Goal: Task Accomplishment & Management: Manage account settings

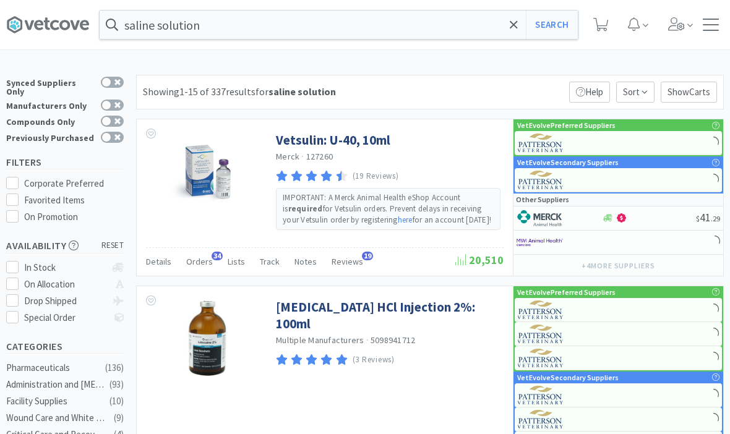
select select "1"
select select "4"
select select "1"
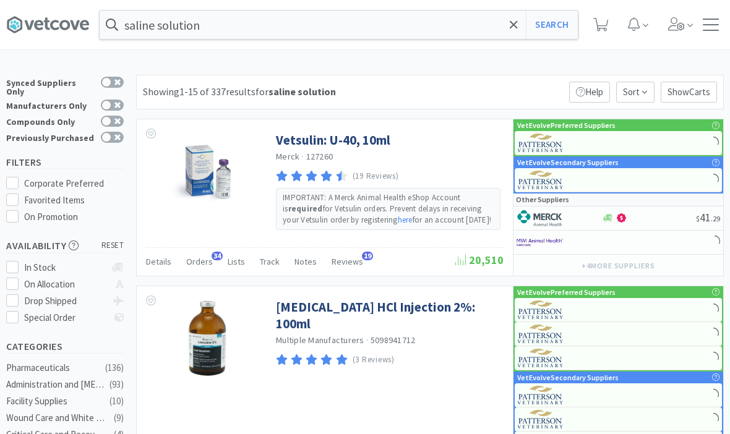
select select "1"
select select "2"
select select "3"
select select "2"
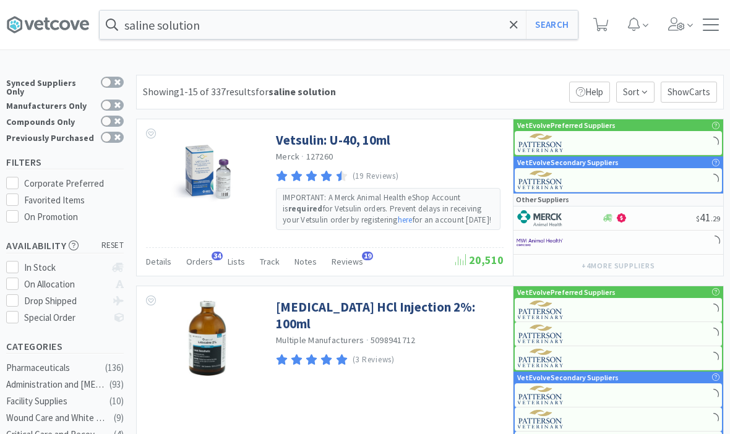
select select "1"
select select "3"
select select "1"
select select "3"
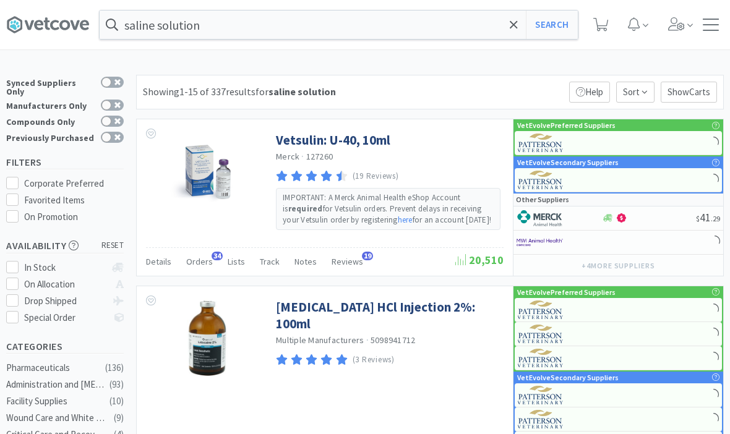
select select "5"
select select "10"
select select "1"
select select "3"
select select "2"
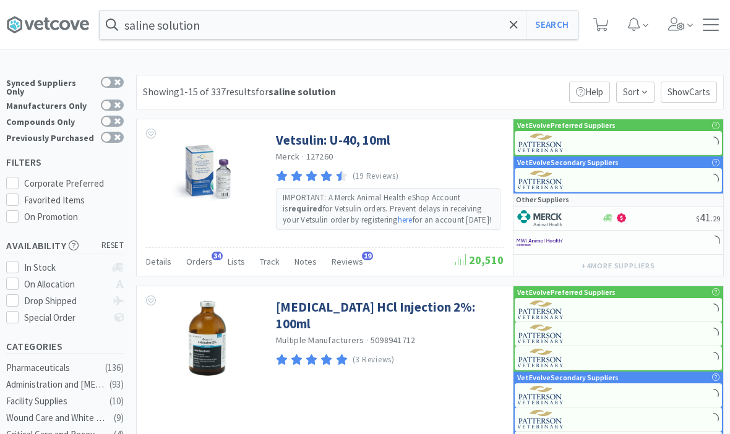
select select "1"
select select "2"
select select "1"
select select "5"
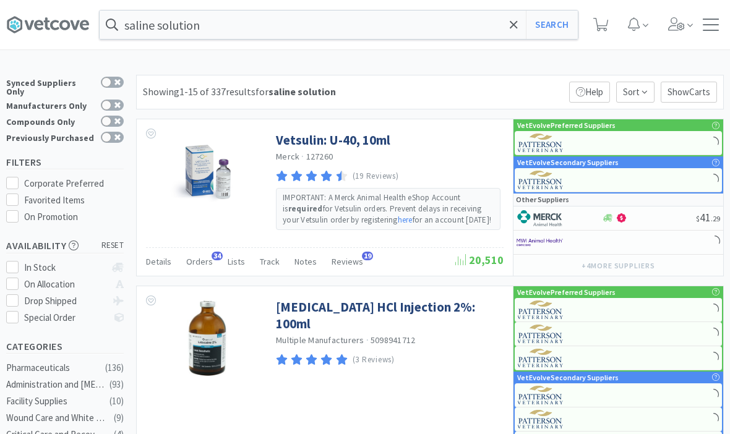
select select "1"
select select "5"
select select "1"
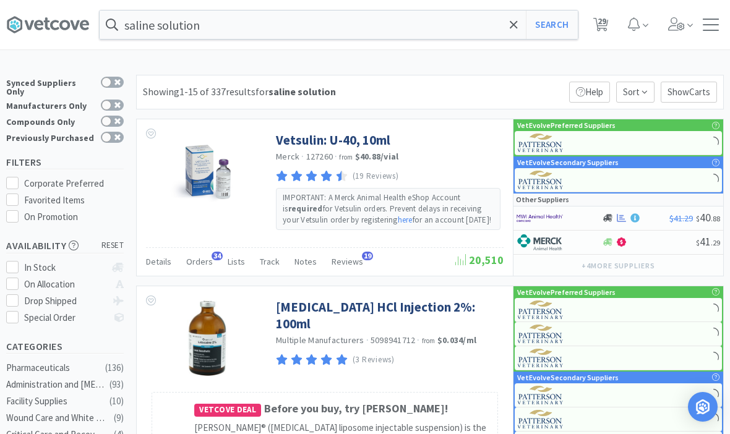
select select "1"
select select "50"
select select "3"
select select "5"
click at [712, 31] on div "saline solution Search Orders Shopping Discuss Discuss 33 33" at bounding box center [365, 25] width 718 height 50
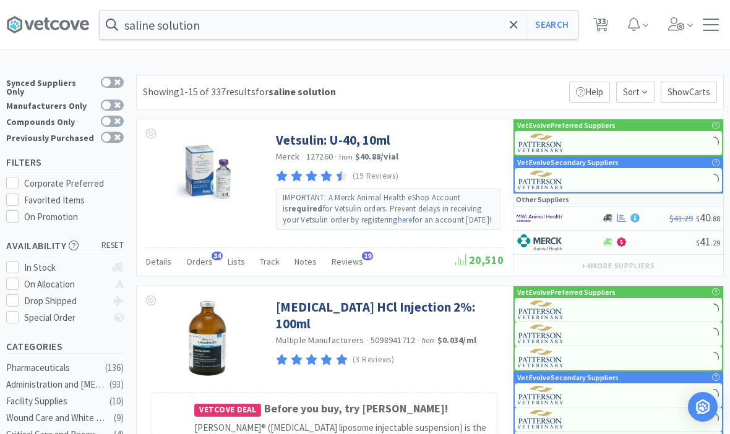
click at [709, 28] on div at bounding box center [711, 25] width 16 height 12
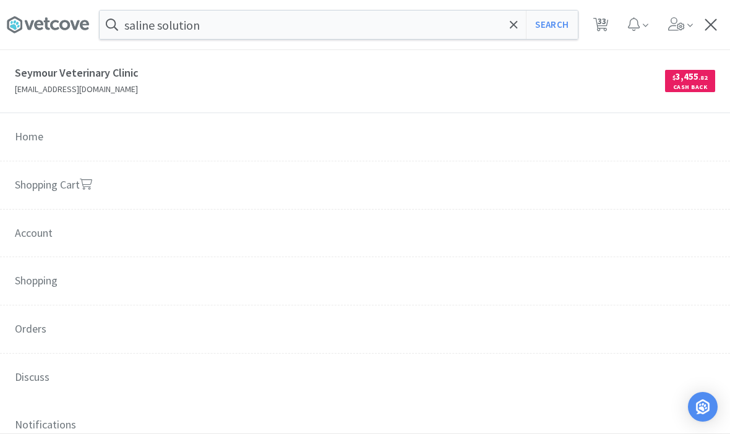
click at [139, 331] on span "Orders" at bounding box center [365, 330] width 730 height 49
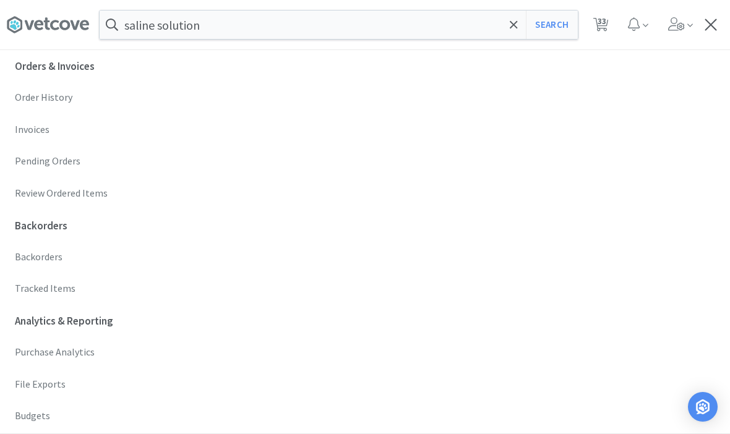
select select "100"
select select "2"
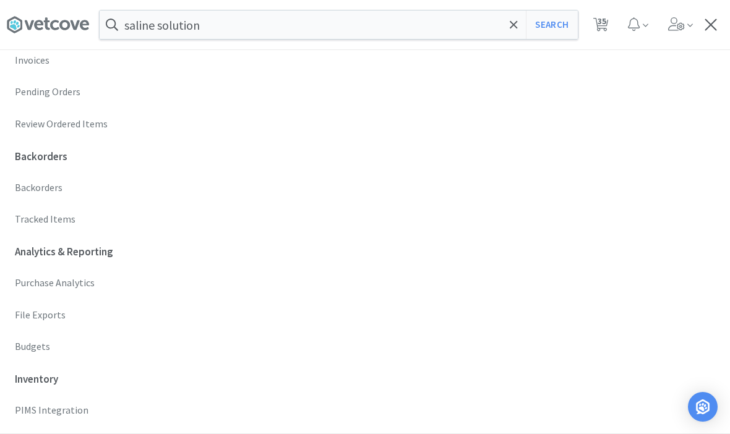
scroll to position [374, 0]
click at [151, 342] on p "Budgets" at bounding box center [365, 345] width 701 height 16
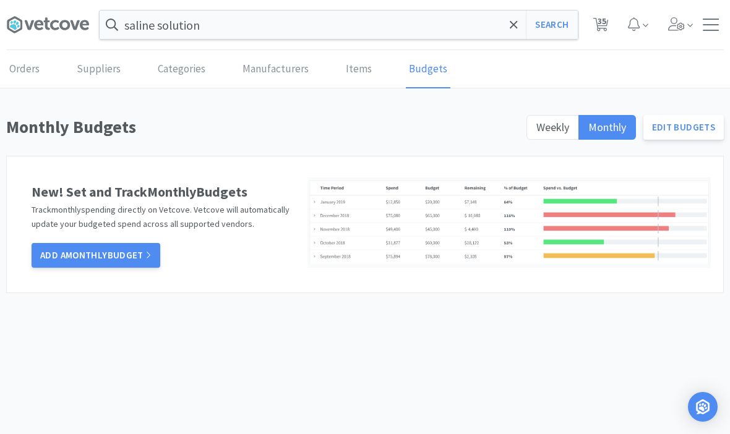
click at [692, 132] on link "Edit Budgets" at bounding box center [684, 127] width 81 height 25
click at [564, 123] on span "Weekly" at bounding box center [553, 127] width 33 height 14
click at [537, 131] on input "Weekly" at bounding box center [537, 131] width 0 height 0
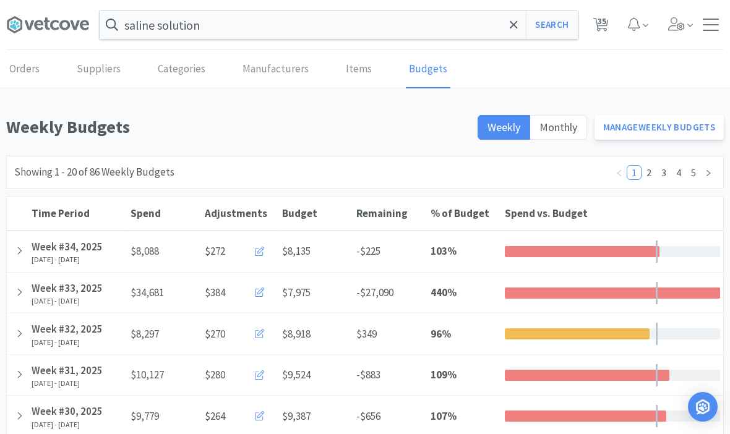
click at [697, 129] on link "Manage Weekly Budgets" at bounding box center [660, 127] width 130 height 25
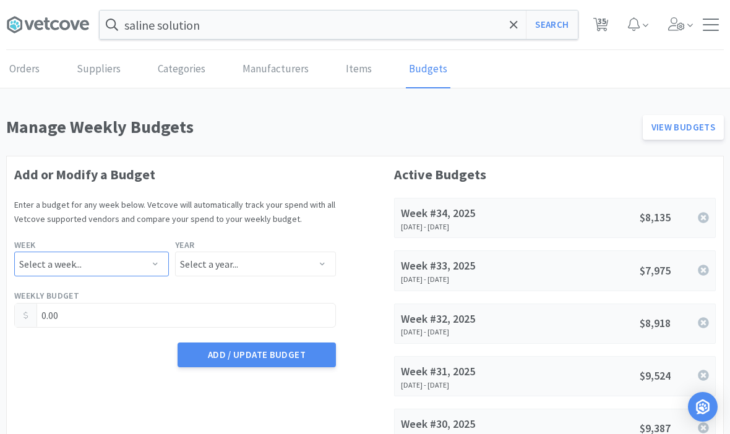
click at [131, 272] on select "Select a week... Week 1 ([DATE] - [DATE]) Week 2 ([DATE] - [DATE]) Week 3 ([DAT…" at bounding box center [91, 264] width 155 height 25
select select "35"
click at [288, 274] on select "Select a year... 2023 2024 2025 2026 2027 2028 2029 2030 2031 2032 2033 2034" at bounding box center [255, 264] width 161 height 25
select select "2025"
click at [135, 324] on input "0.00" at bounding box center [175, 316] width 321 height 24
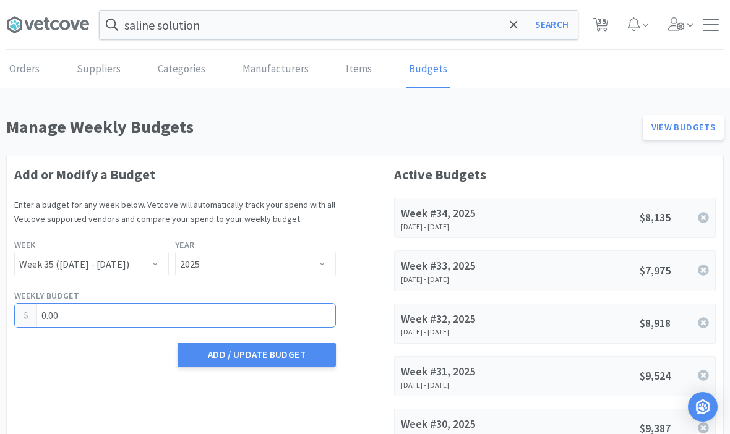
click at [136, 314] on input "0.00" at bounding box center [175, 316] width 321 height 24
type input "9,054.54"
click at [256, 355] on button "Add / Update Budget" at bounding box center [257, 355] width 158 height 25
click at [592, 33] on span "35" at bounding box center [601, 25] width 25 height 50
select select "1"
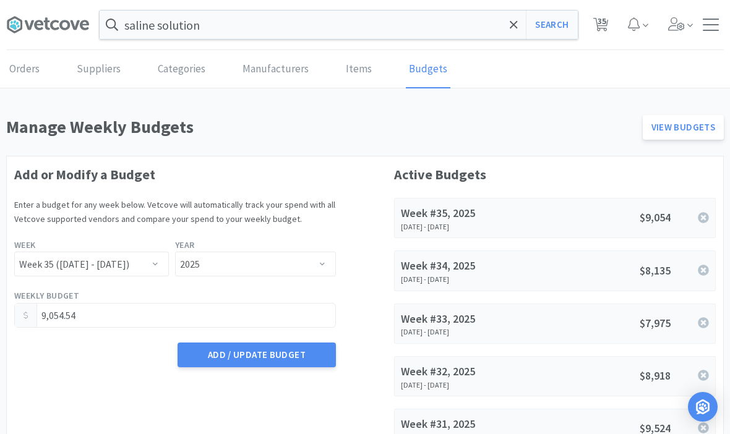
select select "5"
select select "1"
select select "100"
select select "2"
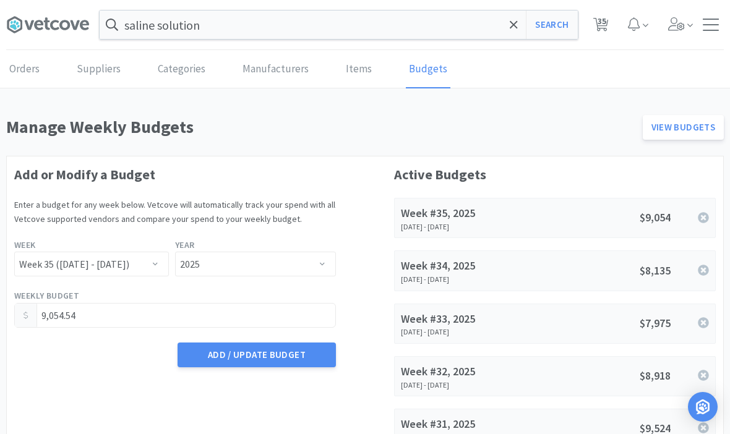
select select "1"
select select "50"
select select "3"
select select "5"
select select "1"
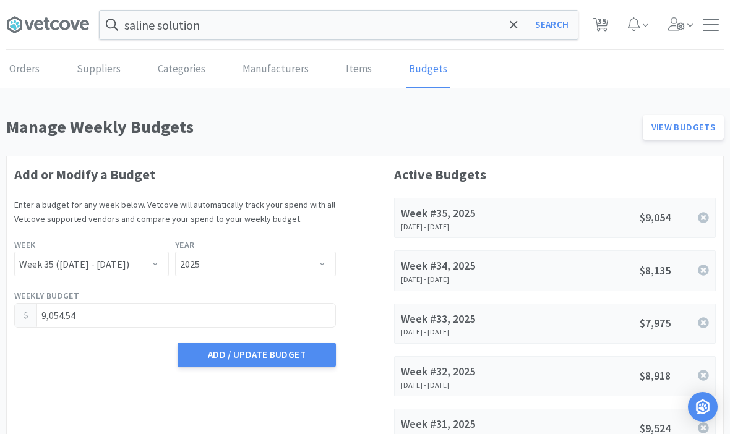
select select "4"
select select "1"
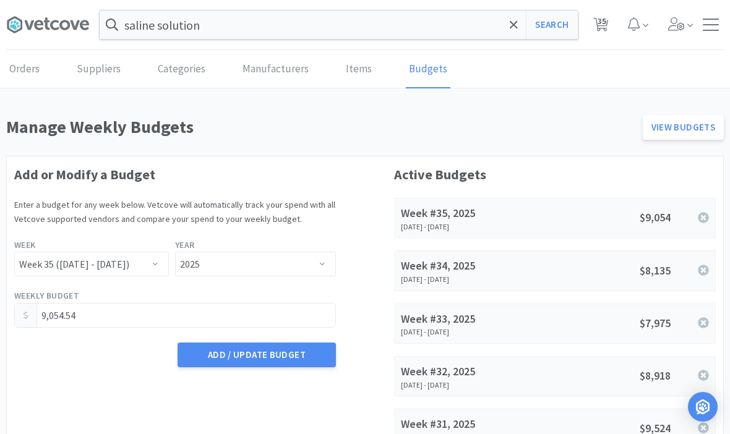
select select "1"
select select "2"
select select "3"
select select "2"
select select "1"
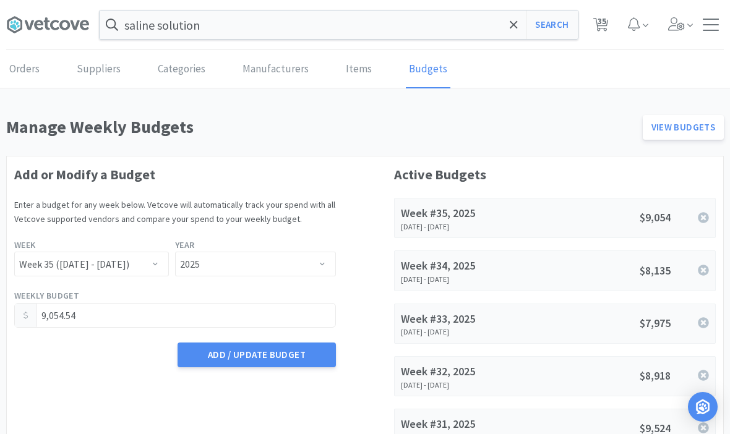
select select "3"
select select "1"
select select "3"
select select "5"
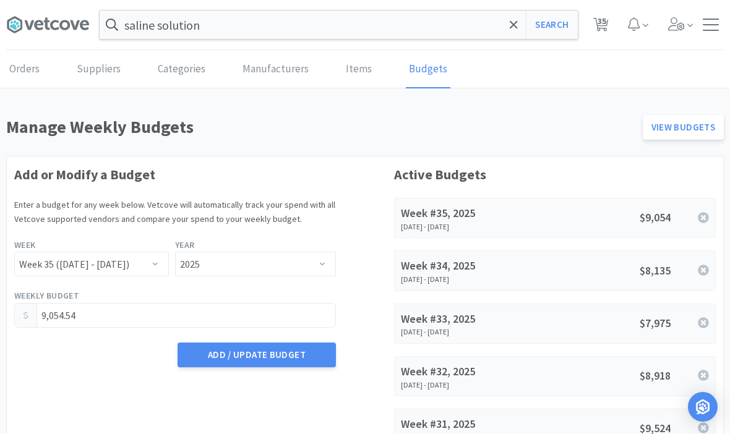
select select "10"
select select "1"
select select "3"
select select "2"
select select "1"
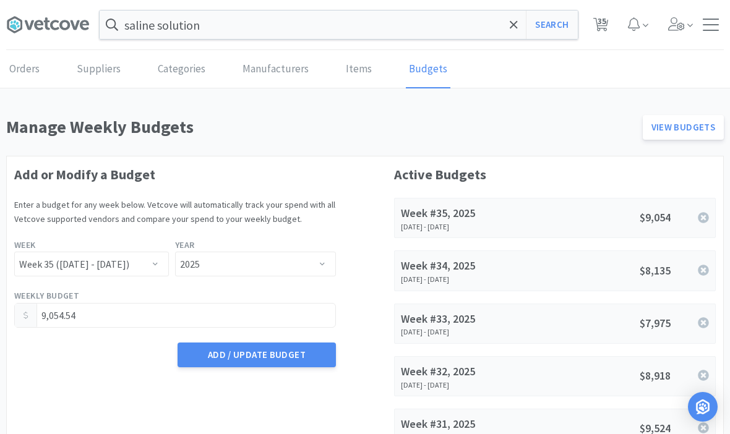
select select "2"
select select "1"
select select "5"
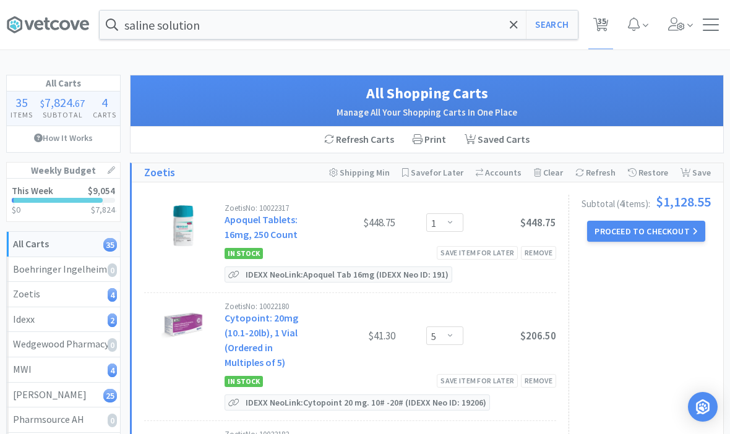
click at [713, 26] on div at bounding box center [711, 25] width 16 height 12
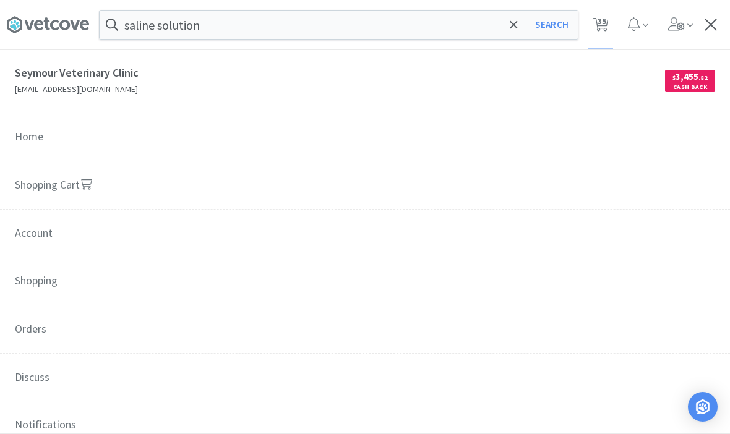
click at [514, 28] on icon at bounding box center [514, 25] width 8 height 12
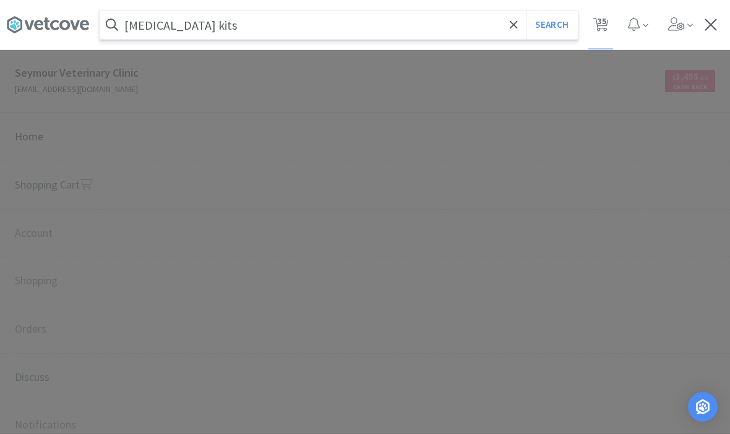
type input "[MEDICAL_DATA] kits"
click at [551, 25] on button "Search" at bounding box center [551, 25] width 51 height 28
select select "1"
select select "50"
select select "3"
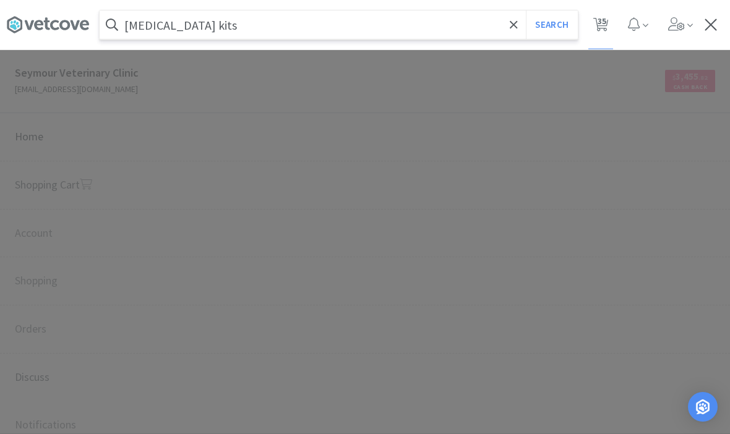
select select "5"
select select "1"
select select "4"
select select "1"
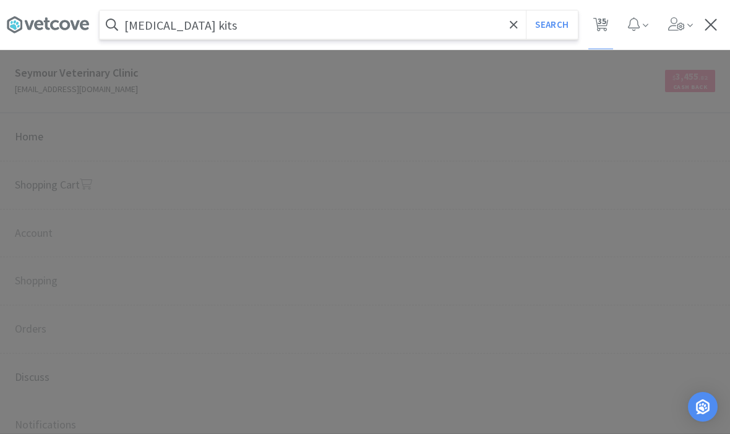
select select "1"
select select "2"
select select "3"
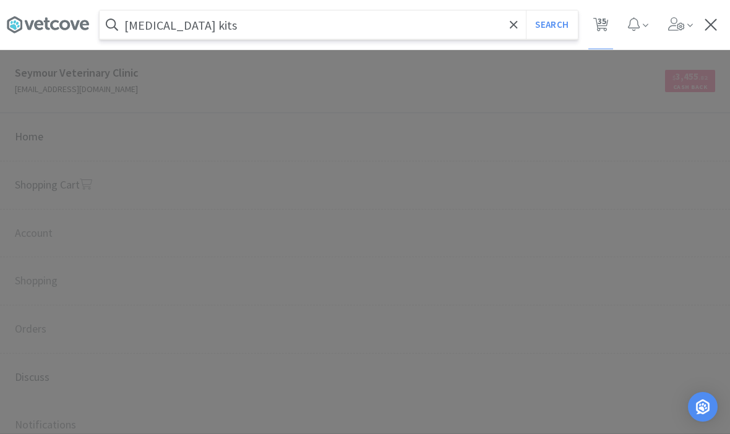
select select "2"
select select "1"
select select "3"
select select "1"
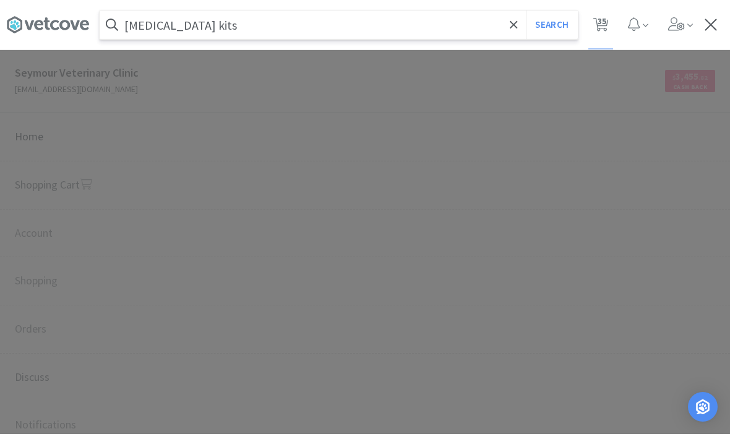
select select "3"
select select "5"
select select "10"
select select "1"
select select "3"
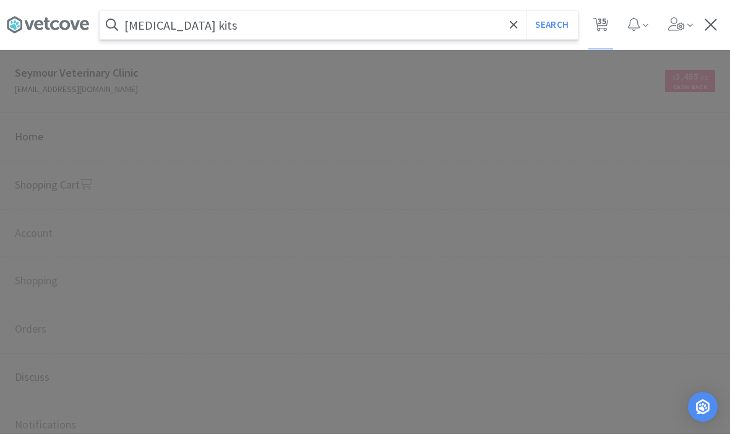
select select "2"
select select "1"
select select "2"
select select "1"
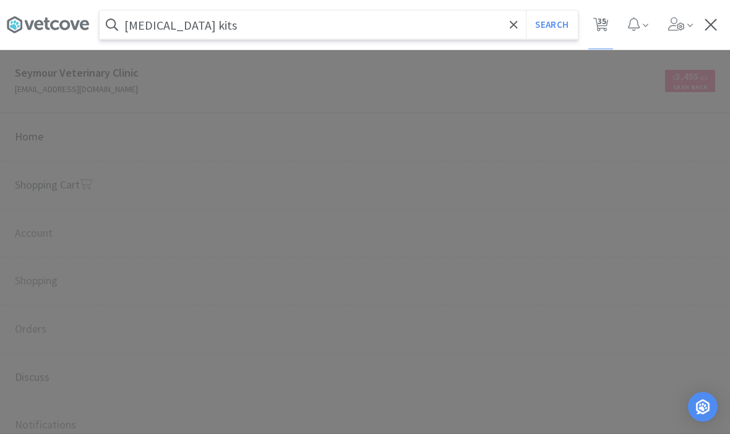
select select "5"
select select "100"
select select "2"
select select "1"
select select "5"
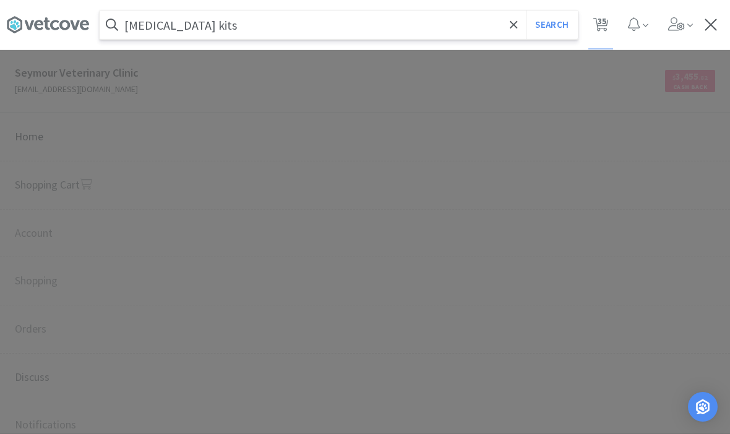
select select "5"
select select "1"
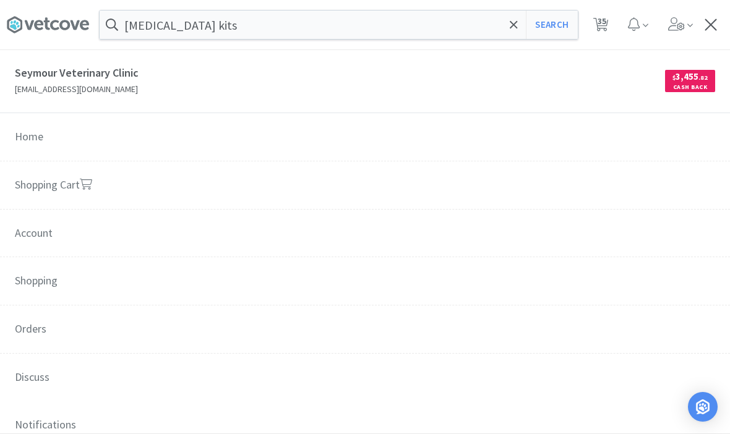
click at [551, 29] on button "Search" at bounding box center [551, 25] width 51 height 28
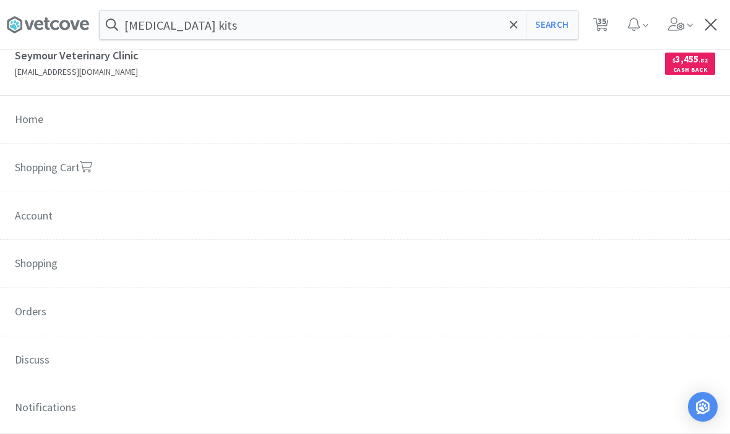
click at [727, 19] on div "[MEDICAL_DATA] kits Search Orders Shopping Discuss Discuss 35 35" at bounding box center [365, 25] width 730 height 50
click at [712, 25] on div at bounding box center [711, 25] width 16 height 12
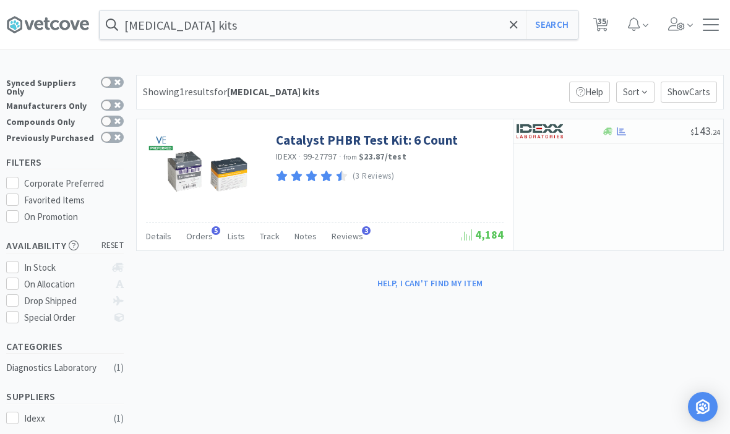
click at [196, 237] on span "Orders" at bounding box center [199, 236] width 27 height 11
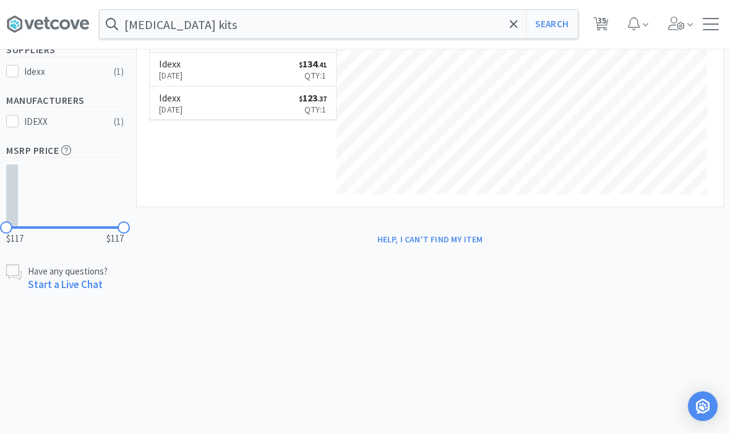
scroll to position [347, 0]
